Goal: Information Seeking & Learning: Learn about a topic

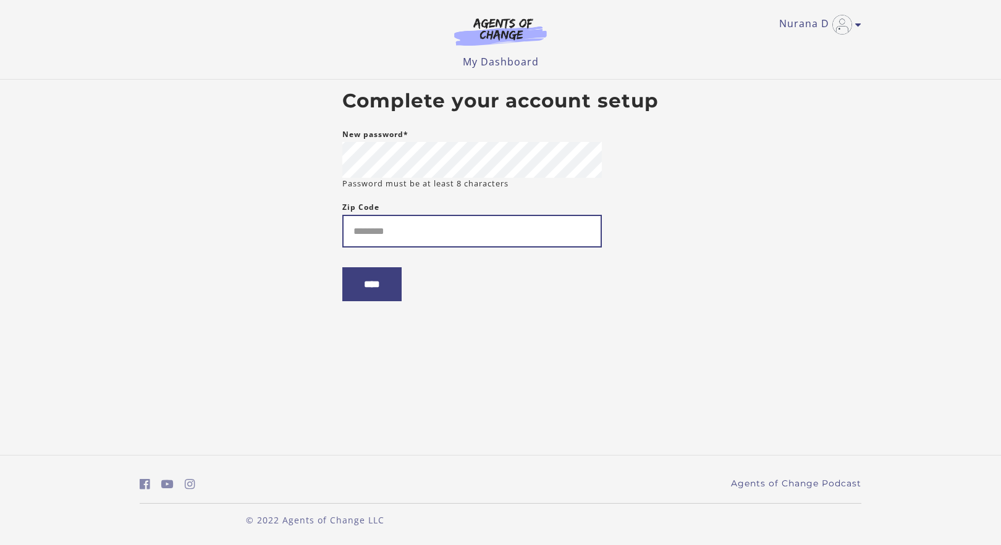
click at [430, 244] on input "Zip Code" at bounding box center [471, 231] width 259 height 33
type input "*****"
click at [394, 290] on input "****" at bounding box center [371, 284] width 59 height 34
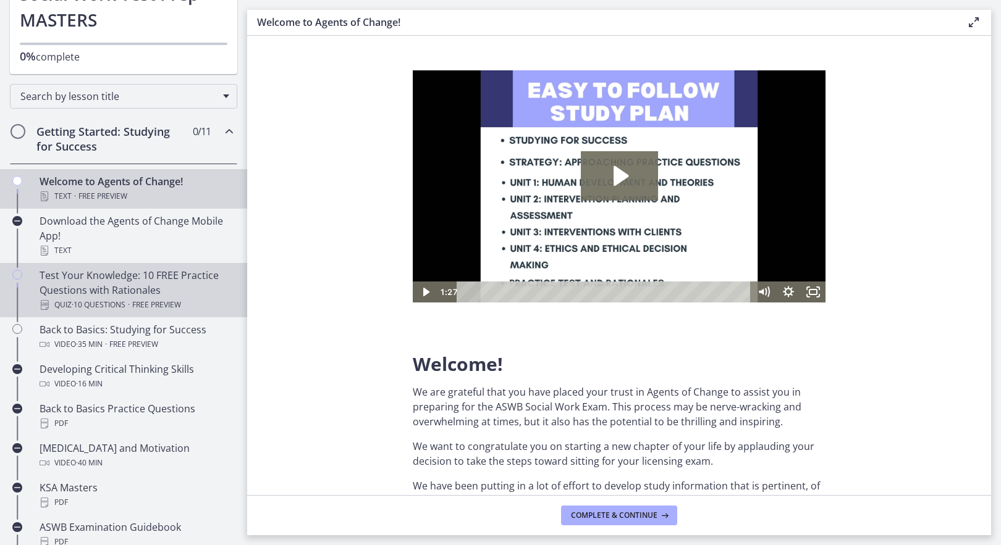
scroll to position [238, 0]
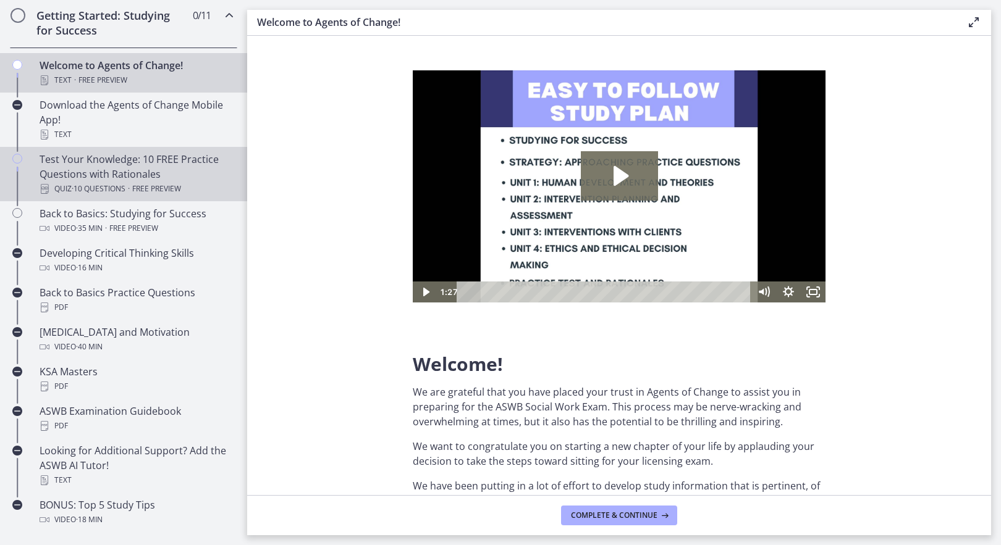
click at [161, 167] on div "Test Your Knowledge: 10 FREE Practice Questions with Rationales Quiz · 10 Quest…" at bounding box center [136, 174] width 193 height 44
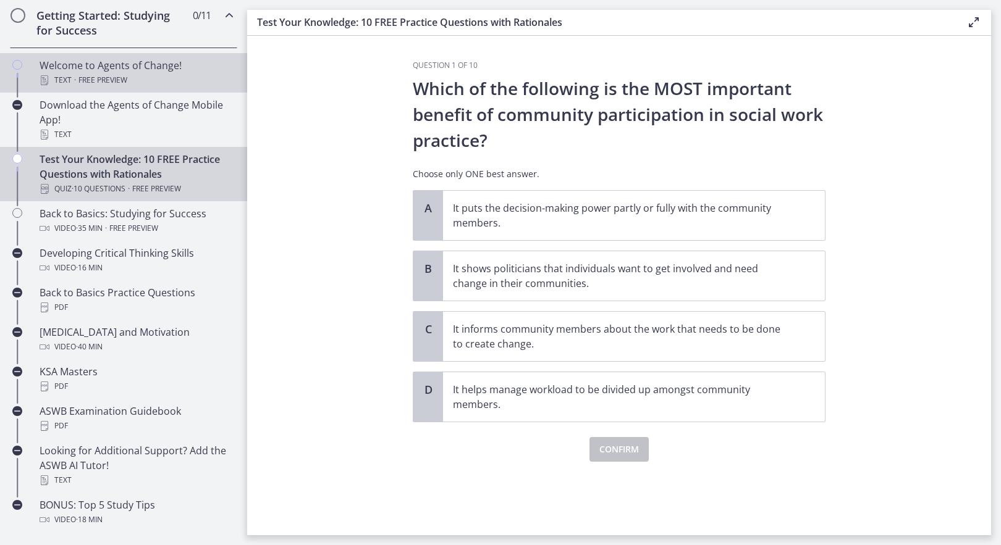
click at [125, 73] on span "Free preview" at bounding box center [102, 80] width 49 height 15
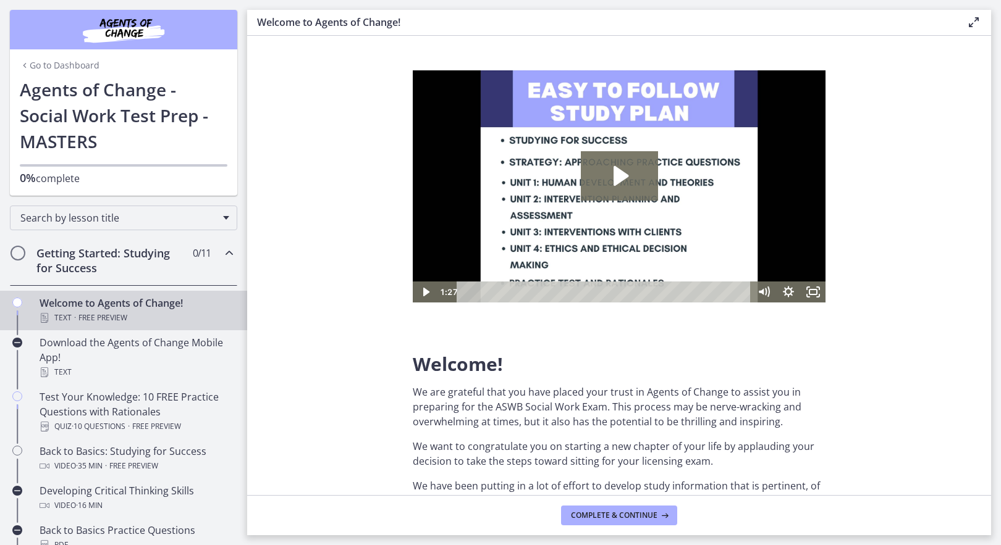
click at [112, 259] on h2 "Getting Started: Studying for Success" at bounding box center [111, 261] width 151 height 30
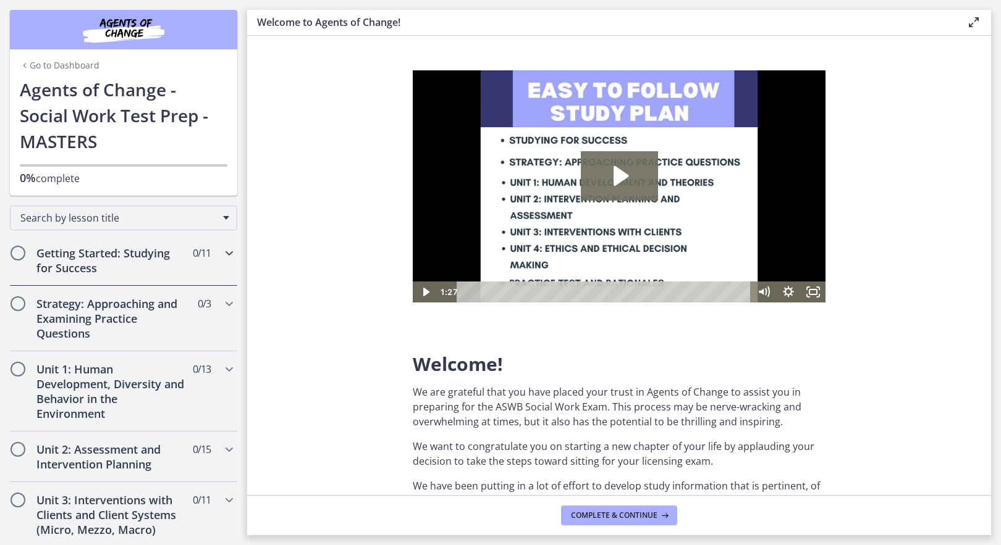
click at [114, 270] on h2 "Getting Started: Studying for Success" at bounding box center [111, 261] width 151 height 30
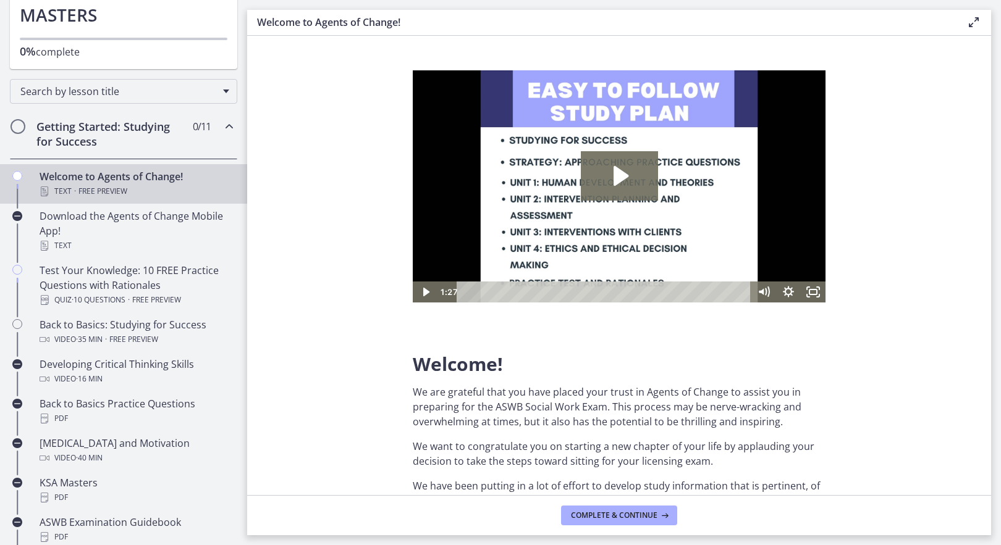
scroll to position [128, 0]
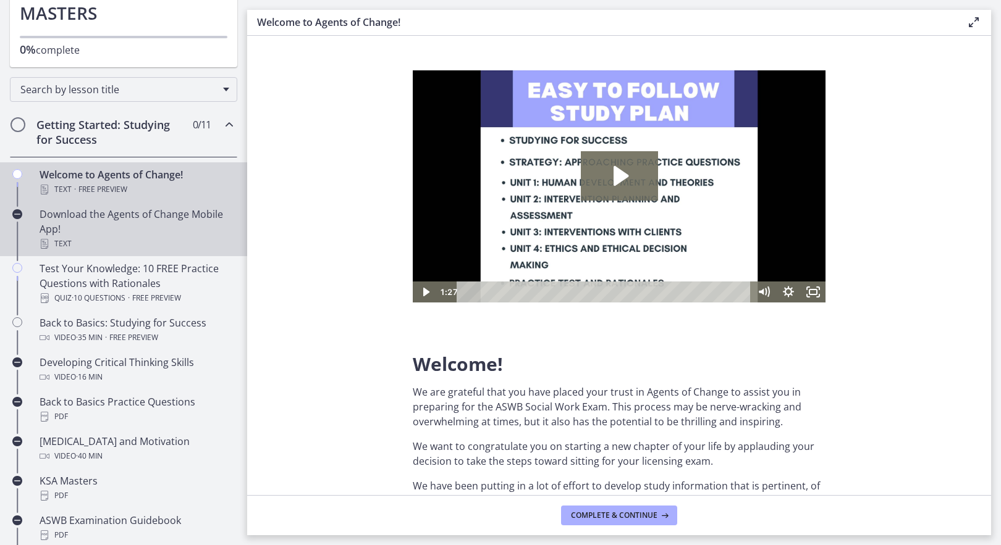
click at [114, 226] on div "Download the Agents of Change Mobile App! Text" at bounding box center [136, 229] width 193 height 44
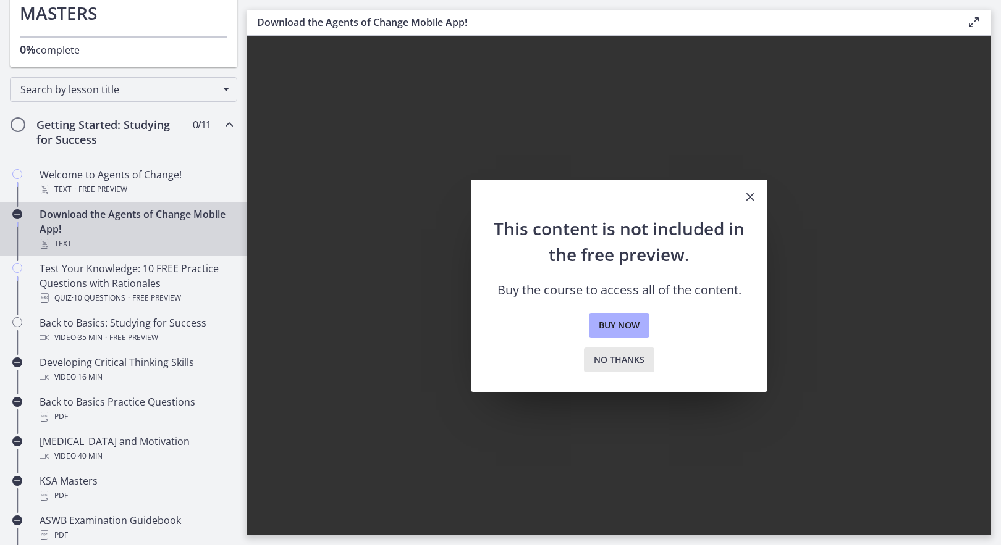
click at [621, 366] on span "No thanks" at bounding box center [619, 360] width 51 height 15
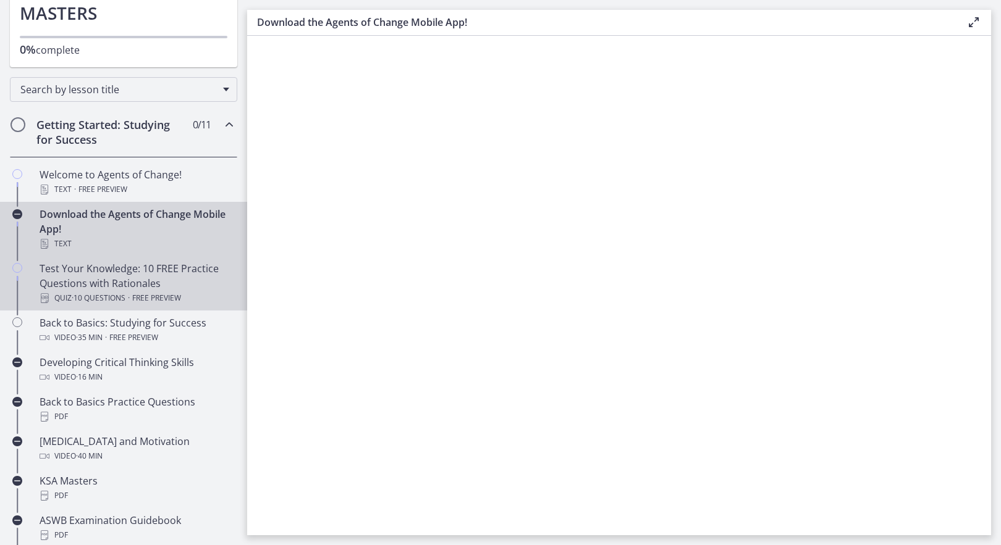
click at [89, 267] on div "Test Your Knowledge: 10 FREE Practice Questions with Rationales Quiz · 10 Quest…" at bounding box center [136, 283] width 193 height 44
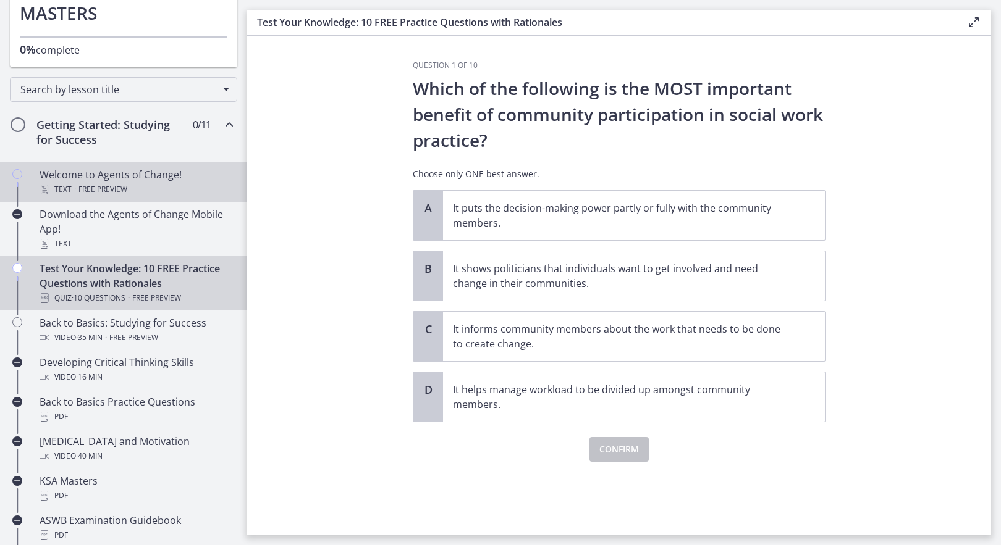
click at [51, 198] on link "Welcome to Agents of Change! Text · Free preview" at bounding box center [123, 182] width 247 height 40
